Goal: Information Seeking & Learning: Learn about a topic

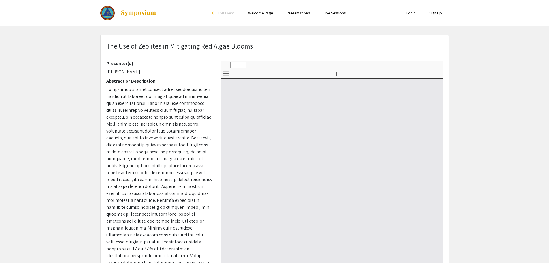
select select "custom"
type input "0"
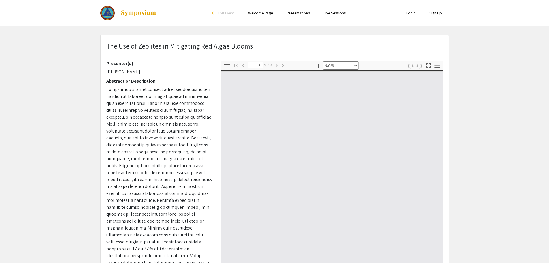
select select "auto"
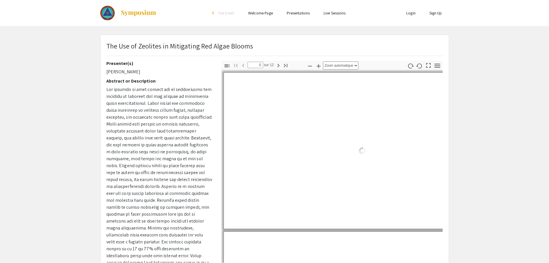
type input "1"
select select "auto"
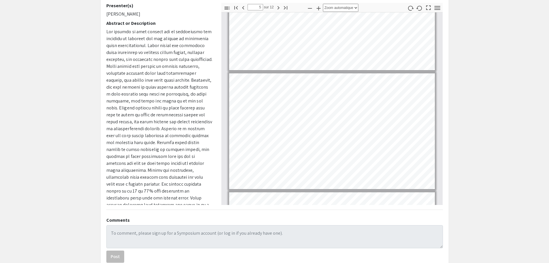
scroll to position [433, 0]
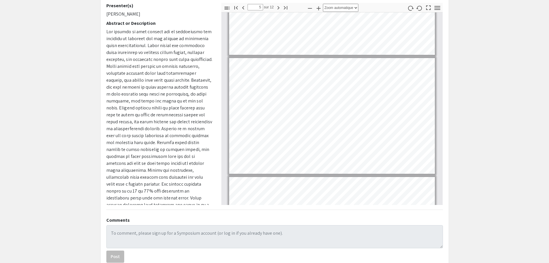
type input "4"
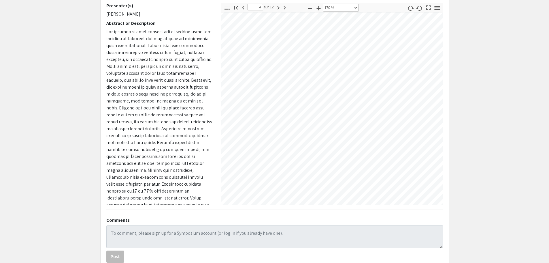
select select "custom"
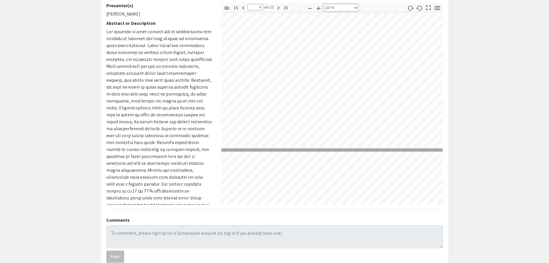
type input "5"
select select "custom"
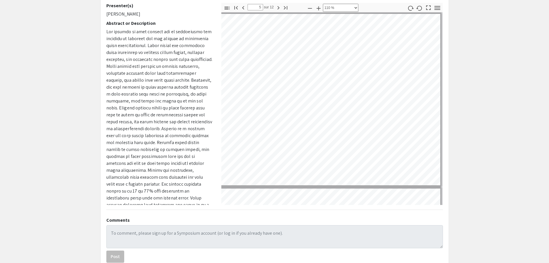
scroll to position [699, 92]
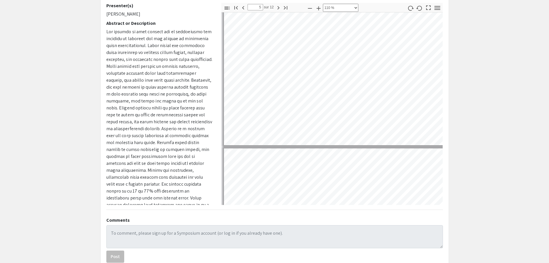
type input "6"
select select "custom"
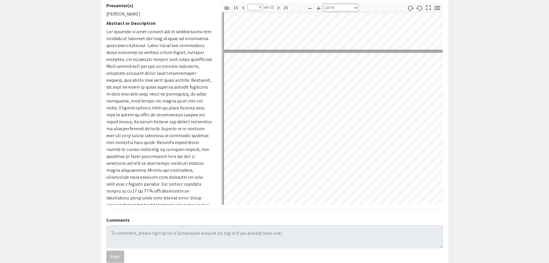
scroll to position [844, 0]
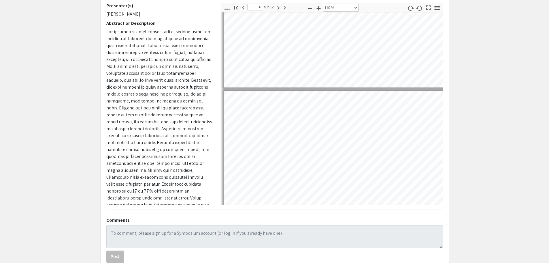
type input "5"
select select "custom"
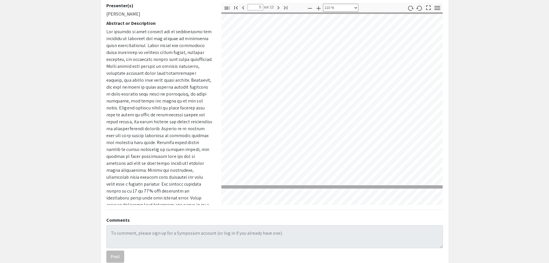
scroll to position [699, 3]
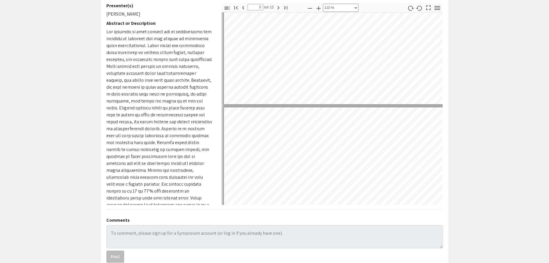
type input "4"
select select "custom"
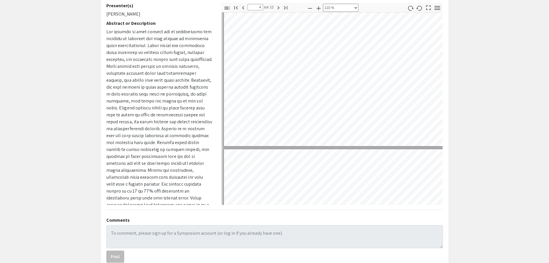
scroll to position [555, 0]
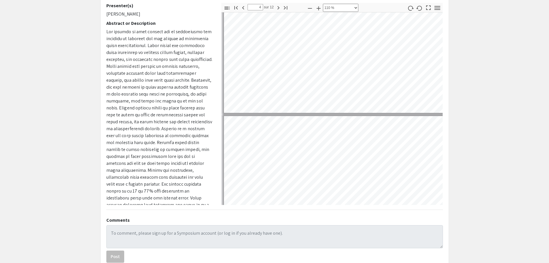
type input "5"
select select "custom"
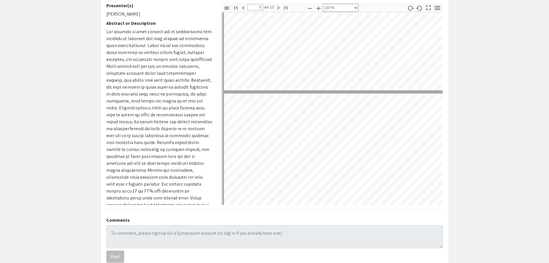
type input "4"
select select "custom"
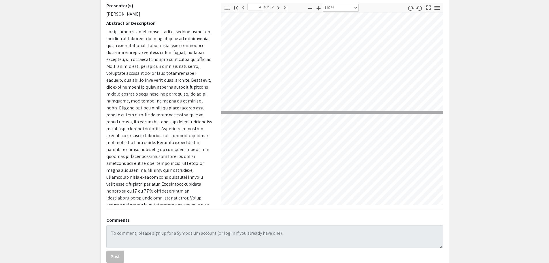
type input "5"
select select "custom"
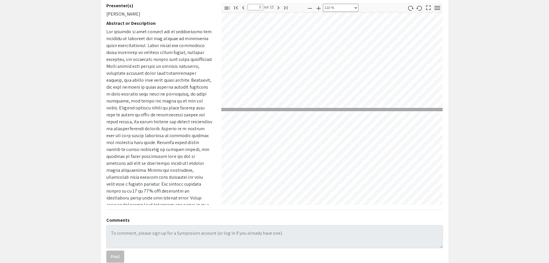
type input "6"
select select "custom"
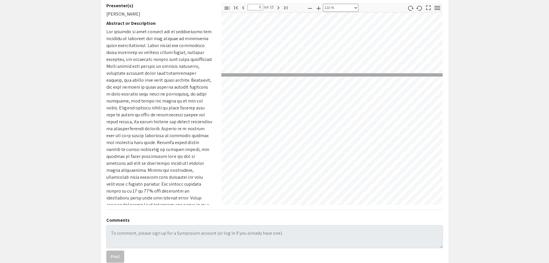
scroll to position [844, 25]
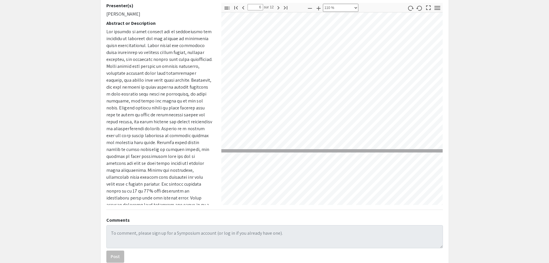
type input "7"
select select "custom"
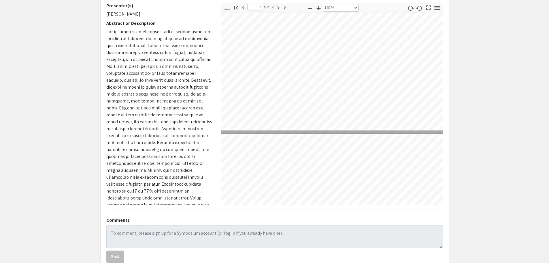
type input "7"
select select "custom"
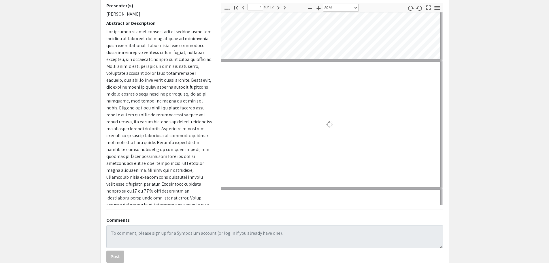
scroll to position [770, 3]
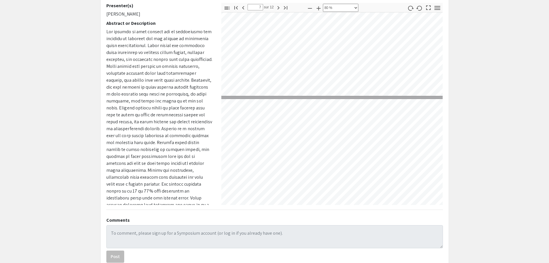
type input "6"
select select "custom"
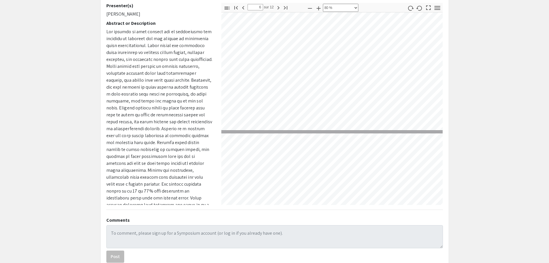
scroll to position [596, 3]
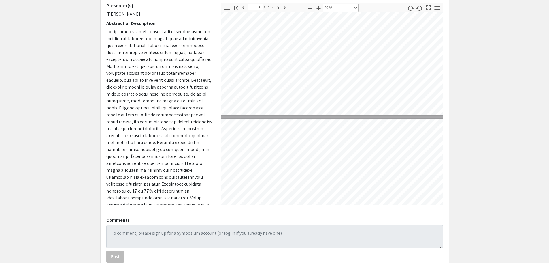
type input "7"
select select "custom"
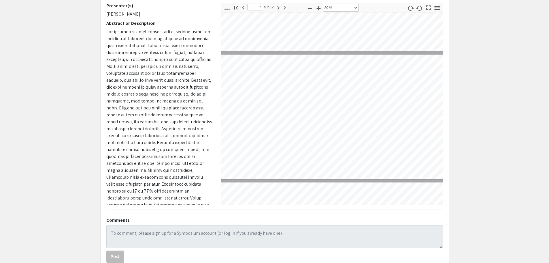
scroll to position [770, 3]
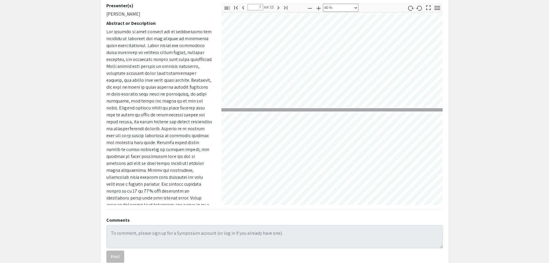
type input "8"
select select "custom"
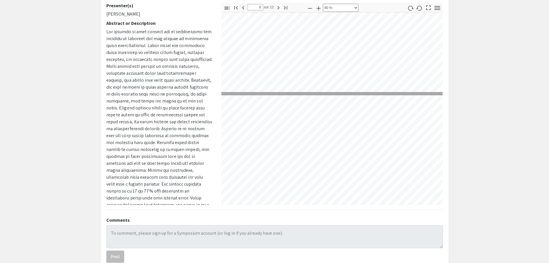
scroll to position [827, 3]
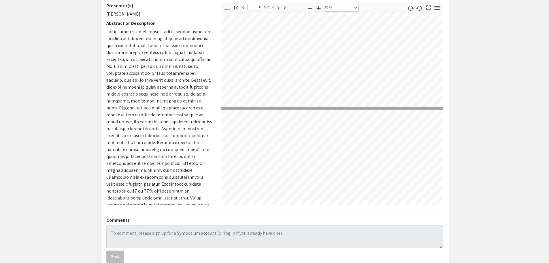
type input "9"
select select "custom"
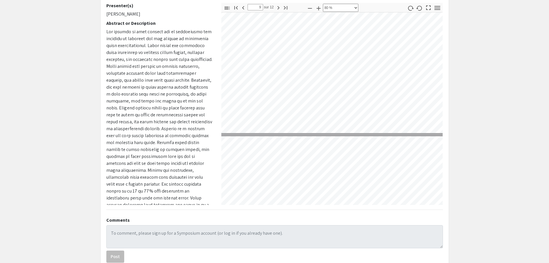
type input "10"
select select "custom"
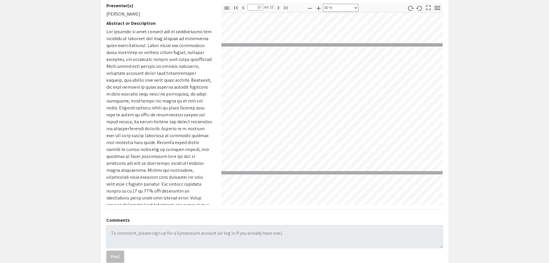
type input "11"
select select "custom"
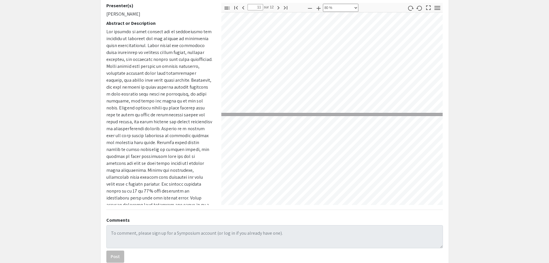
type input "12"
select select "custom"
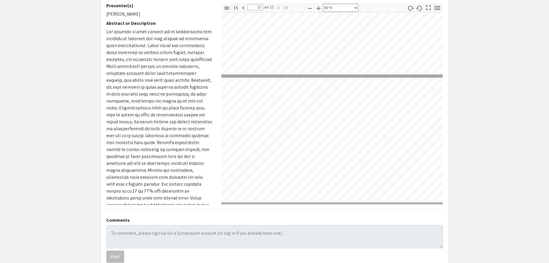
type input "11"
select select "custom"
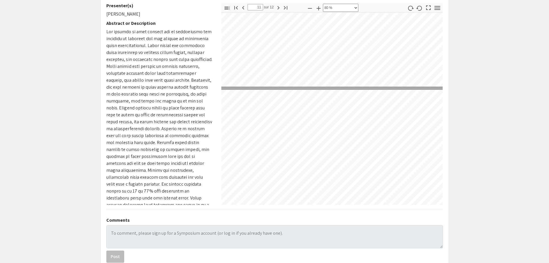
type input "10"
select select "custom"
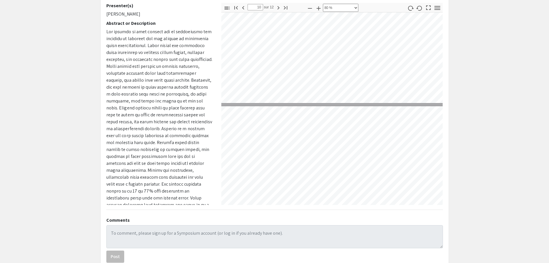
type input "9"
select select "custom"
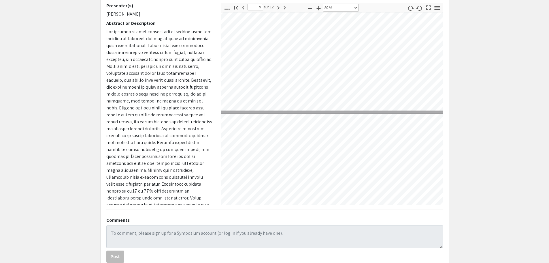
type input "8"
select select "custom"
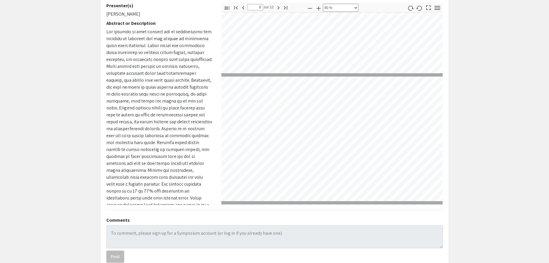
type input "7"
select select "custom"
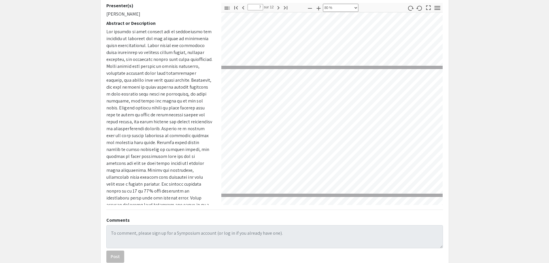
type input "6"
select select "custom"
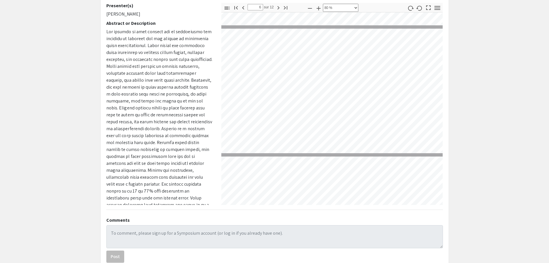
type input "5"
select select "custom"
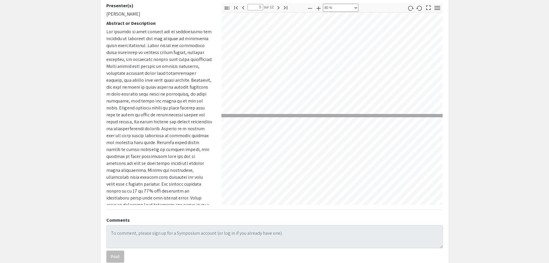
type input "4"
select select "custom"
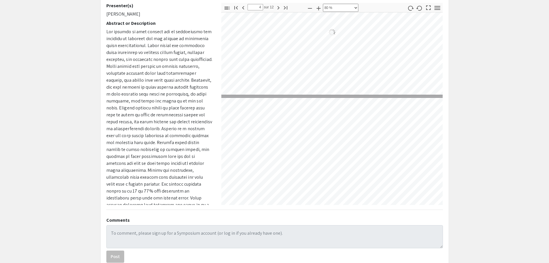
type input "3"
select select "custom"
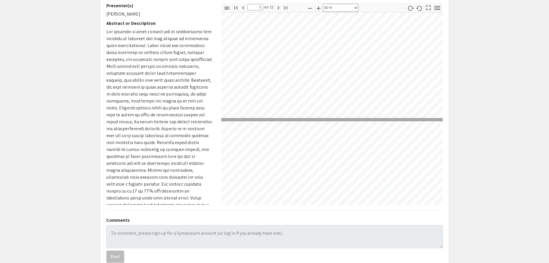
type input "2"
select select "custom"
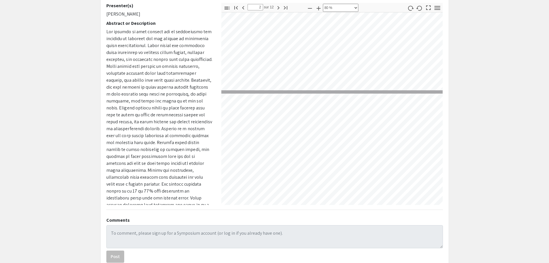
type input "1"
select select "custom"
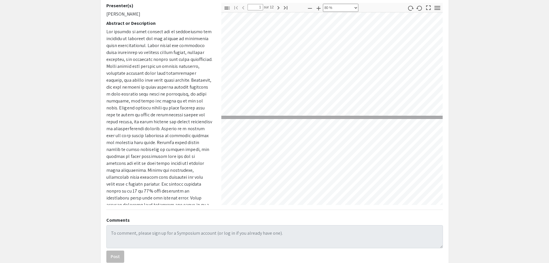
scroll to position [0, 3]
